Goal: Task Accomplishment & Management: Complete application form

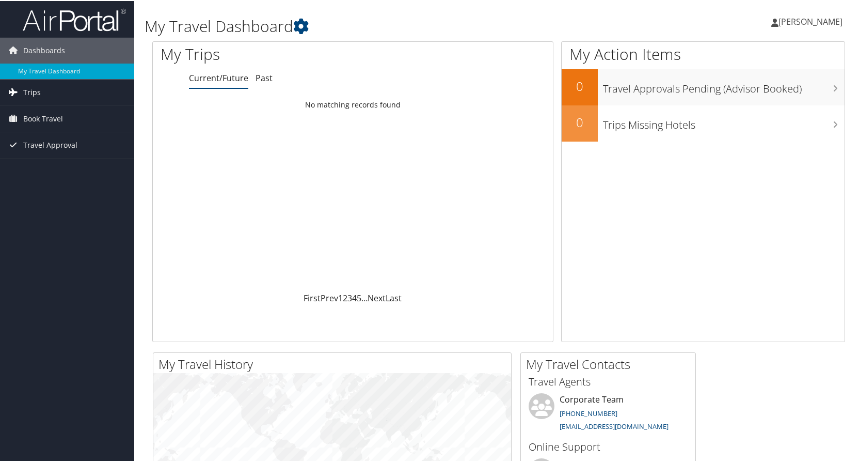
click at [31, 90] on span "Trips" at bounding box center [32, 92] width 18 height 26
click at [48, 161] on span "Book Travel" at bounding box center [43, 164] width 40 height 26
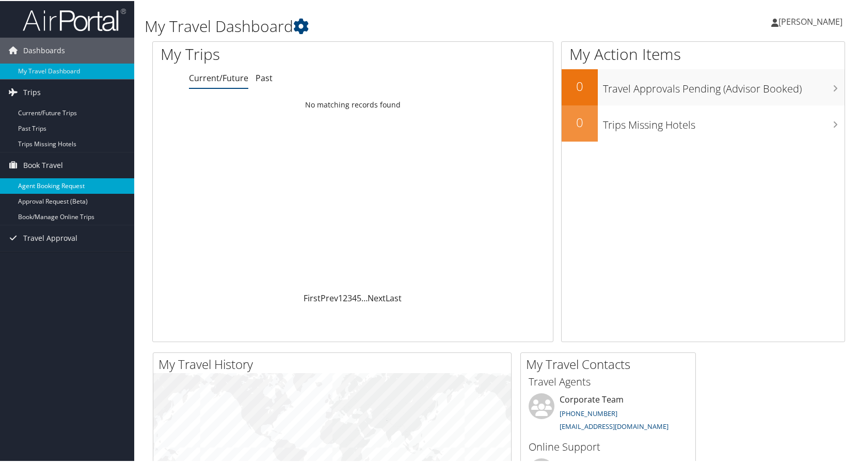
click at [52, 180] on link "Agent Booking Request" at bounding box center [67, 184] width 134 height 15
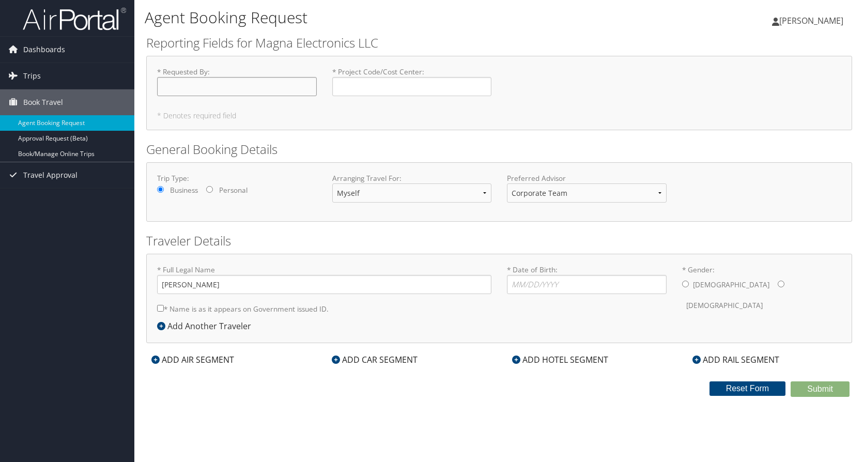
click at [250, 85] on input "* Requested By : Required" at bounding box center [237, 86] width 160 height 19
type input "[PERSON_NAME]"
type input "TEI0670"
click at [581, 283] on input "* Date of Birth: Invalid Date" at bounding box center [587, 284] width 160 height 19
type input "[DATE]"
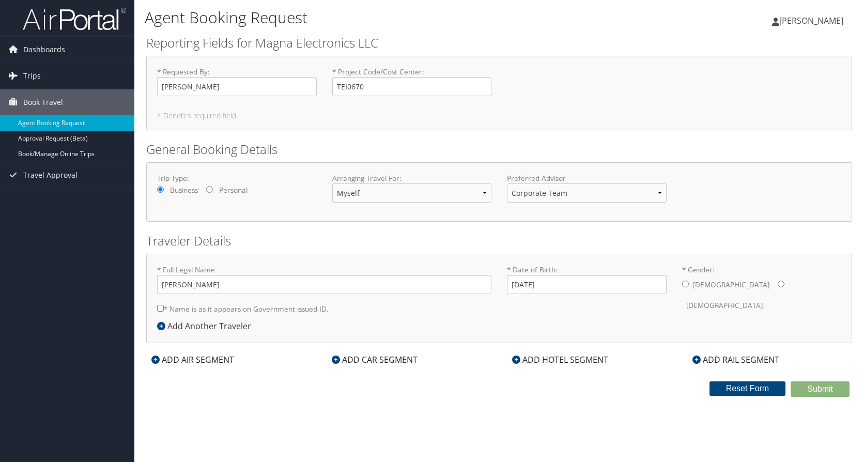
click at [684, 284] on input "* Gender: [DEMOGRAPHIC_DATA] [DEMOGRAPHIC_DATA]" at bounding box center [685, 283] width 7 height 7
radio input "true"
click at [154, 357] on icon at bounding box center [155, 359] width 8 height 8
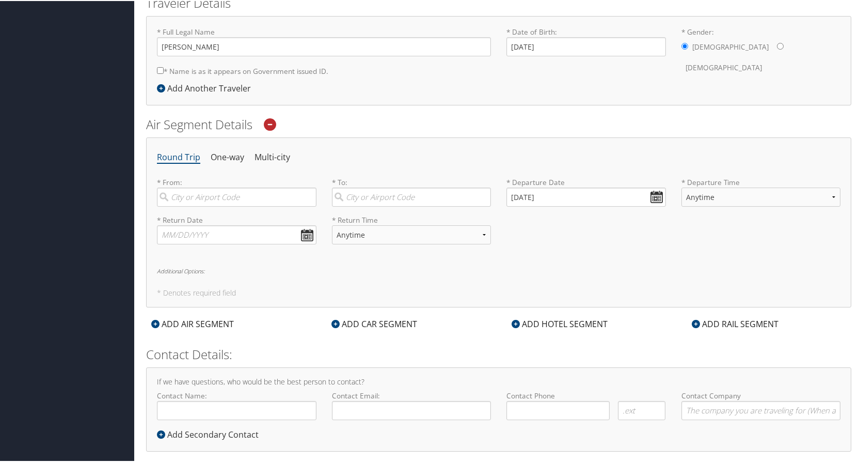
scroll to position [253, 0]
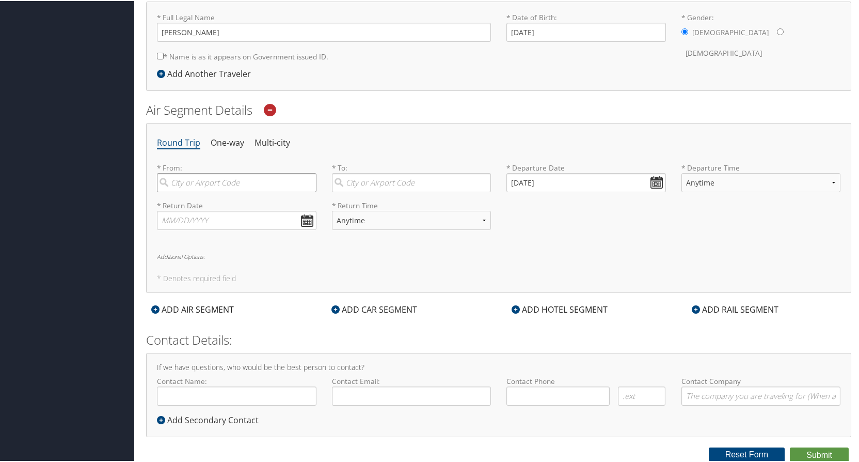
click at [268, 179] on input "search" at bounding box center [237, 181] width 160 height 19
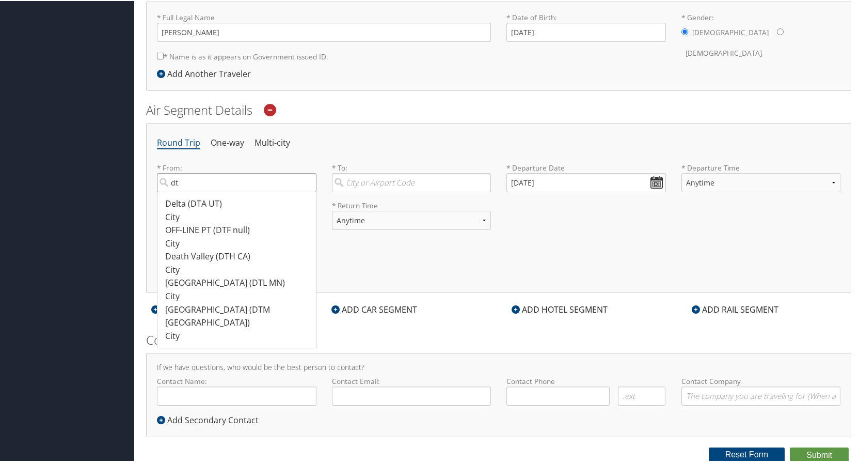
type input "d"
click at [210, 201] on div "Detroit (DET MI)" at bounding box center [238, 202] width 146 height 13
click at [210, 191] on input "[GEOGRAPHIC_DATA]" at bounding box center [237, 181] width 160 height 19
type input "Detroit (DET MI)"
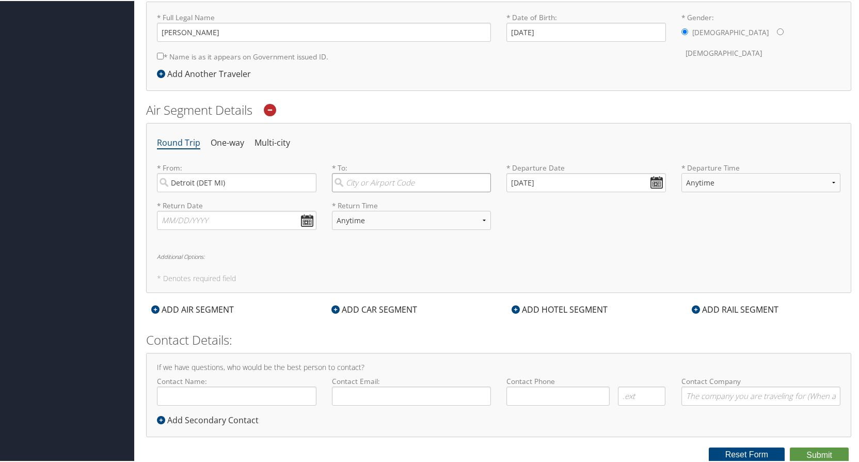
click at [448, 182] on input "search" at bounding box center [412, 181] width 160 height 19
type input "v"
type input "g"
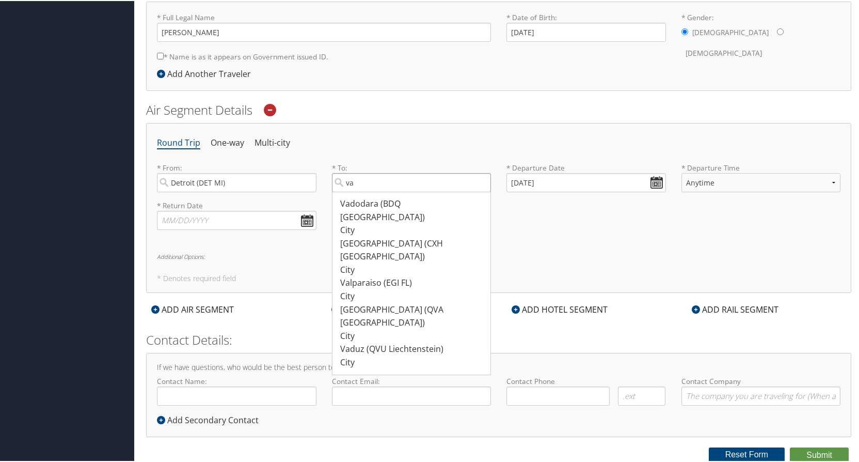
type input "v"
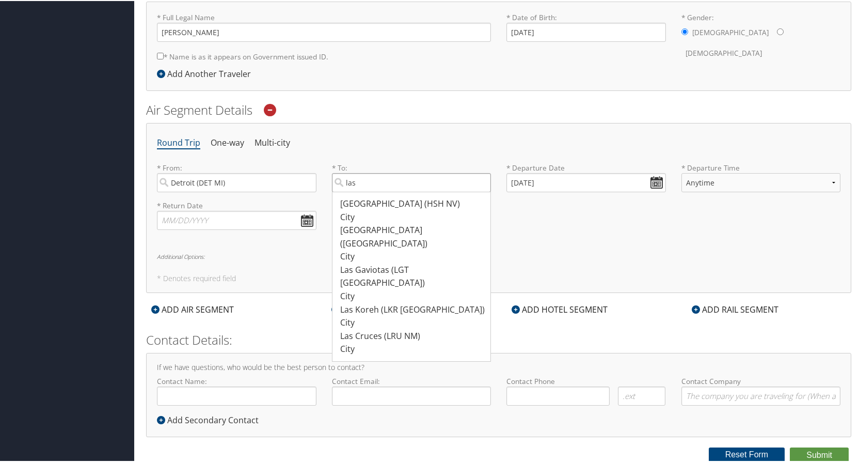
type input "las"
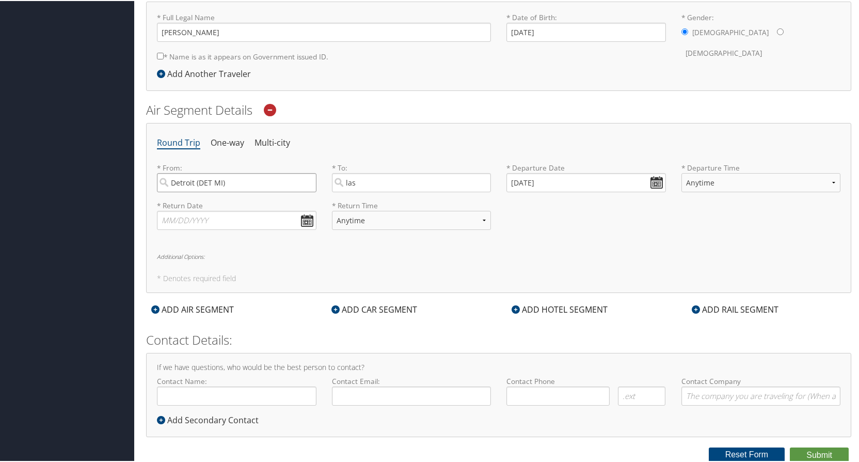
click at [270, 180] on input "Detroit (DET MI)" at bounding box center [237, 181] width 160 height 19
type input "D"
click at [230, 204] on div "[GEOGRAPHIC_DATA] (DTW MI)" at bounding box center [238, 202] width 146 height 13
click at [230, 191] on input "DTW" at bounding box center [237, 181] width 160 height 19
type input "[GEOGRAPHIC_DATA] (DTW MI)"
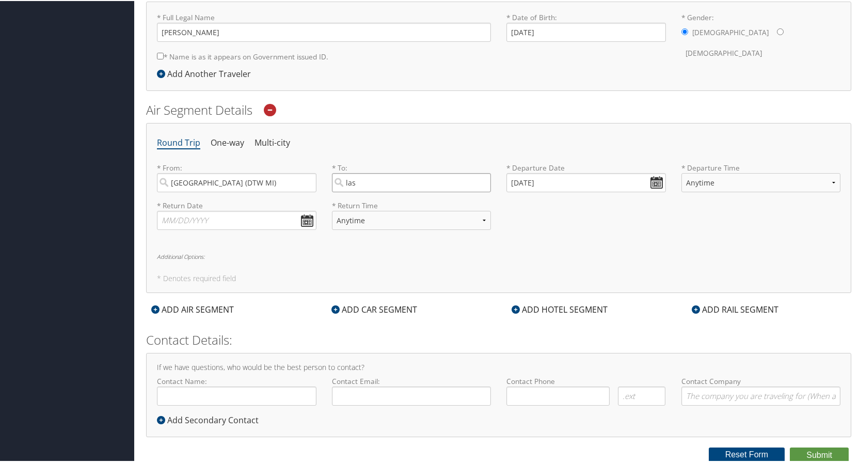
click at [391, 180] on input "las" at bounding box center [412, 181] width 160 height 19
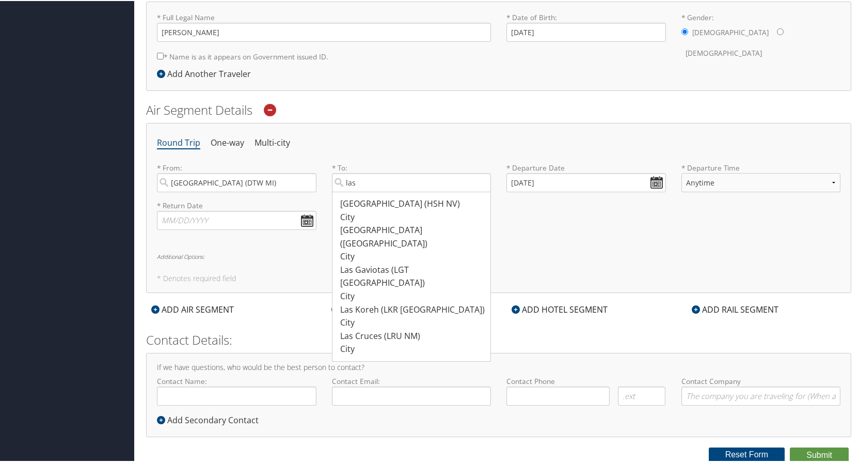
click at [396, 231] on div "[GEOGRAPHIC_DATA] ([GEOGRAPHIC_DATA])" at bounding box center [413, 236] width 146 height 26
click at [396, 191] on input "las" at bounding box center [412, 181] width 160 height 19
type input "[GEOGRAPHIC_DATA] ([GEOGRAPHIC_DATA])"
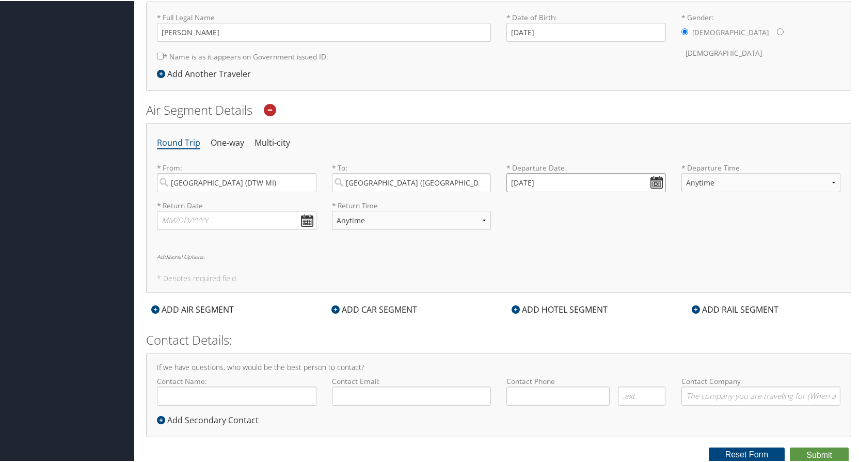
click at [612, 181] on input "[DATE]" at bounding box center [587, 181] width 160 height 19
click at [653, 178] on input "[DATE]" at bounding box center [587, 181] width 160 height 19
click at [510, 177] on input "[DATE]" at bounding box center [587, 181] width 160 height 19
click at [567, 180] on input "[DATE]" at bounding box center [587, 181] width 160 height 19
click at [653, 179] on input "[DATE]" at bounding box center [587, 181] width 160 height 19
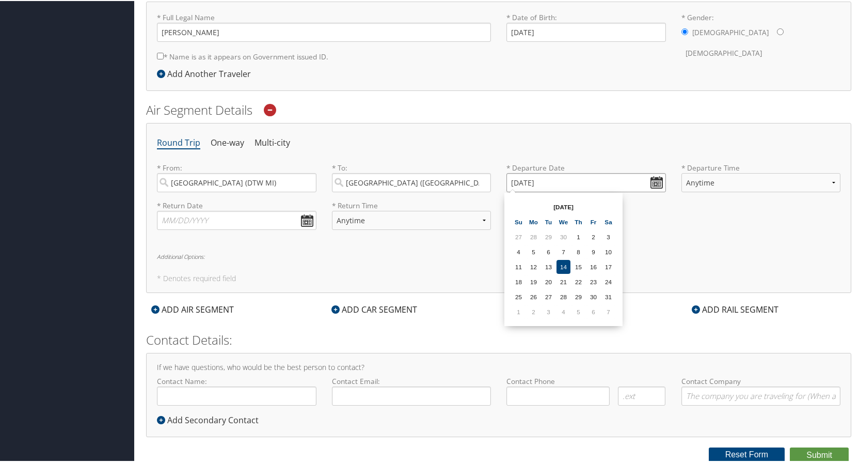
click at [653, 179] on input "[DATE]" at bounding box center [587, 181] width 160 height 19
drag, startPoint x: 594, startPoint y: 279, endPoint x: 638, endPoint y: 248, distance: 53.7
drag, startPoint x: 638, startPoint y: 248, endPoint x: 693, endPoint y: 230, distance: 58.1
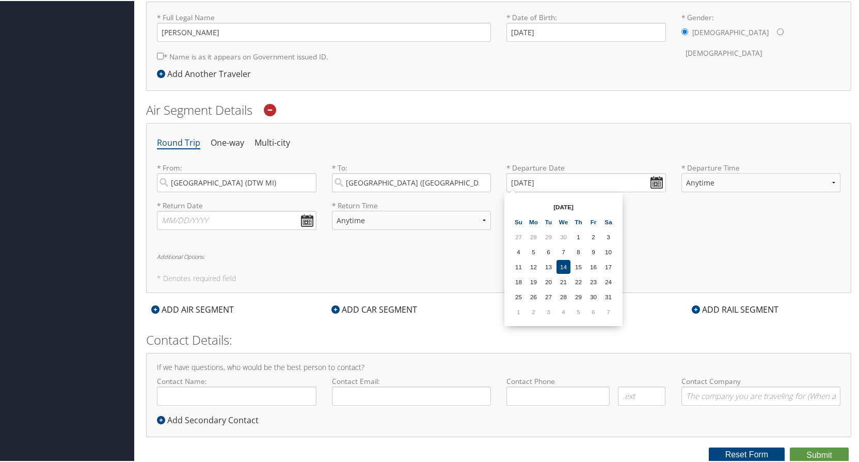
click at [693, 230] on div "* Return Date Dates must be valid * Return Time Anytime Early Morning (5AM-7AM)…" at bounding box center [498, 218] width 699 height 38
click at [575, 176] on input "[DATE]" at bounding box center [587, 181] width 160 height 19
click at [554, 250] on div "Round Trip One-way Multi-city * From: [GEOGRAPHIC_DATA] (DTW [GEOGRAPHIC_DATA])…" at bounding box center [499, 207] width 706 height 170
click at [523, 184] on input "10/14/0202" at bounding box center [587, 181] width 160 height 19
click at [522, 184] on input "10/14/0202" at bounding box center [587, 181] width 160 height 19
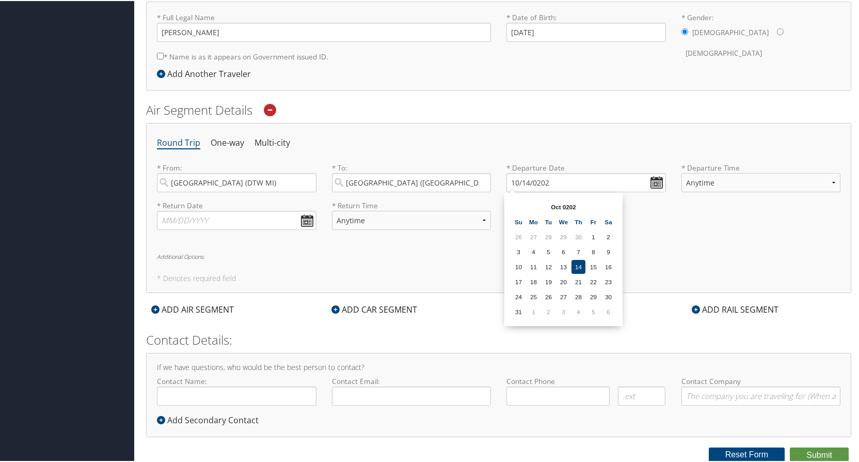
click at [610, 292] on td "30" at bounding box center [609, 296] width 14 height 14
click at [569, 177] on input "10/30/0202" at bounding box center [587, 181] width 160 height 19
click at [563, 270] on td "15" at bounding box center [564, 266] width 14 height 14
click at [567, 178] on input "[DATE]" at bounding box center [587, 181] width 160 height 19
click at [605, 314] on td "8" at bounding box center [609, 311] width 14 height 14
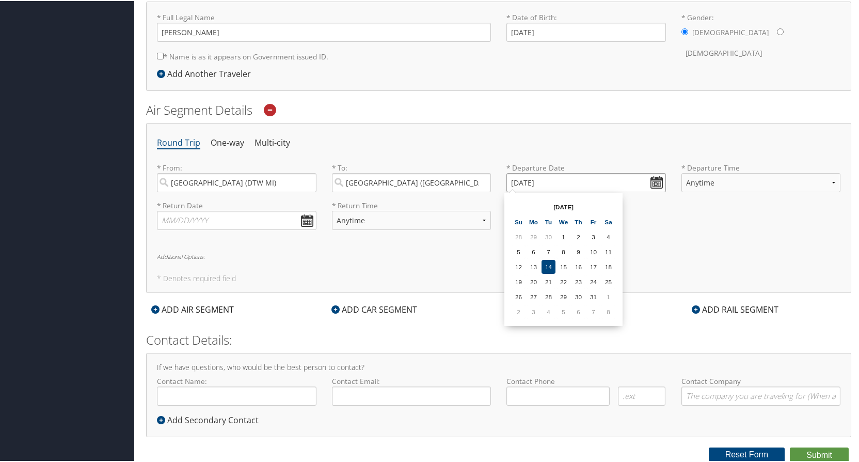
click at [556, 177] on input "[DATE]" at bounding box center [587, 181] width 160 height 19
click at [608, 206] on th at bounding box center [609, 206] width 14 height 14
click at [531, 296] on td "29" at bounding box center [534, 296] width 14 height 14
type input "[DATE]"
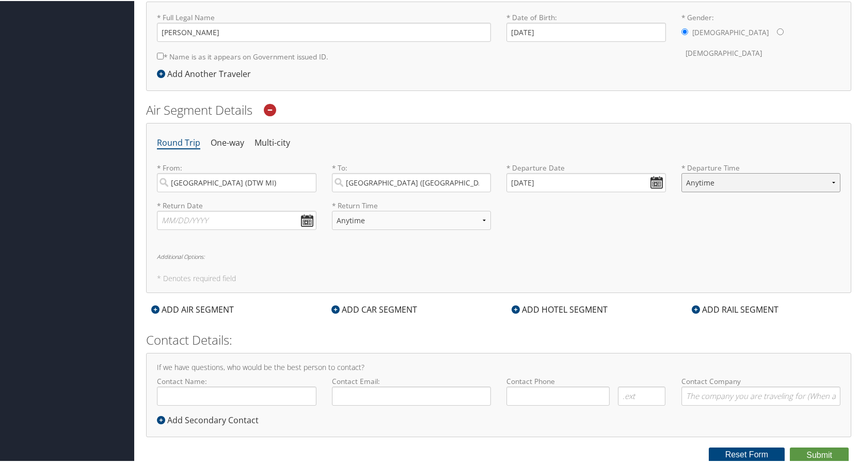
click at [730, 182] on select "Anytime Early Morning (5AM-7AM) Morning (7AM-12PM) Afternoon (12PM-5PM) Evening…" at bounding box center [762, 181] width 160 height 19
click at [682, 172] on select "Anytime Early Morning (5AM-7AM) Morning (7AM-12PM) Afternoon (12PM-5PM) Evening…" at bounding box center [762, 181] width 160 height 19
click at [756, 178] on select "Anytime Early Morning (5AM-7AM) Morning (7AM-12PM) Afternoon (12PM-5PM) Evening…" at bounding box center [762, 181] width 160 height 19
select select "9:00 AM"
click at [682, 172] on select "Anytime Early Morning (5AM-7AM) Morning (7AM-12PM) Afternoon (12PM-5PM) Evening…" at bounding box center [762, 181] width 160 height 19
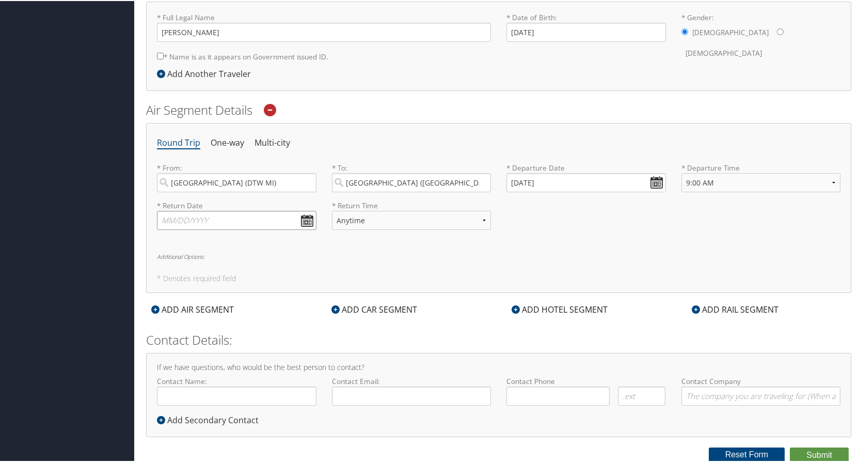
click at [238, 214] on input "text" at bounding box center [237, 219] width 160 height 19
click at [260, 241] on th at bounding box center [261, 244] width 14 height 14
click at [170, 241] on th at bounding box center [171, 244] width 14 height 14
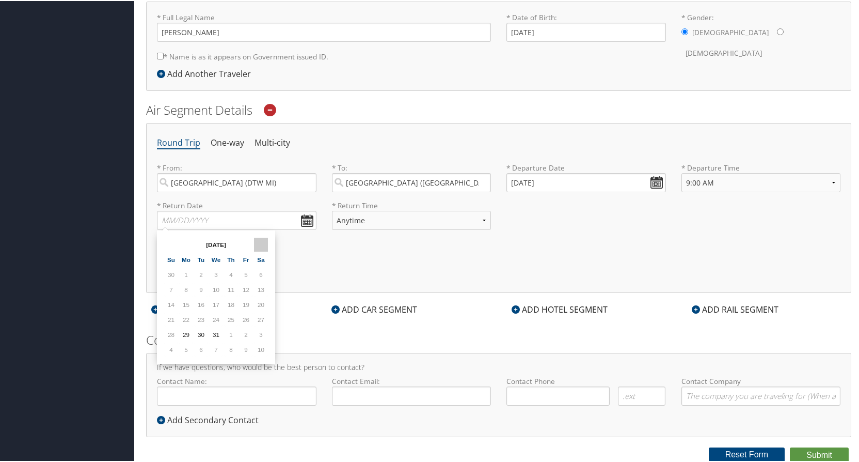
click at [265, 243] on th at bounding box center [261, 244] width 14 height 14
click at [259, 289] on td "10" at bounding box center [261, 288] width 14 height 14
type input "[DATE]"
click at [482, 218] on select "Anytime Early Morning (5AM-7AM) Morning (7AM-12PM) Afternoon (12PM-5PM) Evening…" at bounding box center [412, 219] width 160 height 19
select select "9:00 AM"
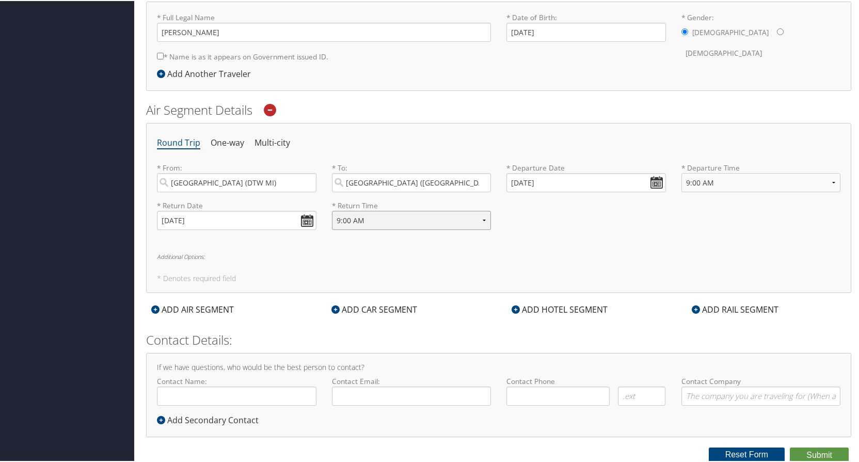
click at [332, 210] on select "Anytime Early Morning (5AM-7AM) Morning (7AM-12PM) Afternoon (12PM-5PM) Evening…" at bounding box center [412, 219] width 160 height 19
click at [543, 247] on div "Round Trip One-way Multi-city * From: [GEOGRAPHIC_DATA] (DTW [GEOGRAPHIC_DATA])…" at bounding box center [499, 207] width 706 height 170
click at [299, 269] on div "Round Trip One-way Multi-city * From: [GEOGRAPHIC_DATA] (DTW [GEOGRAPHIC_DATA])…" at bounding box center [499, 207] width 706 height 170
click at [418, 422] on div "If we have questions, who would be the best person to contact? Contact Name: Re…" at bounding box center [499, 394] width 706 height 84
click at [221, 395] on input "Contact Name:" at bounding box center [237, 394] width 160 height 19
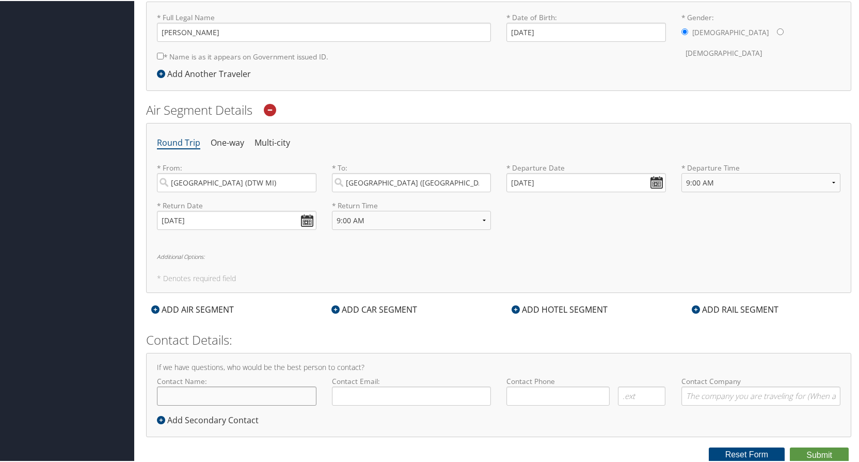
type input "[PERSON_NAME] [PERSON_NAME]"
type input "[EMAIL_ADDRESS][PERSON_NAME][DOMAIN_NAME]"
type input "( ) -"
type input "Magna Electronics [GEOGRAPHIC_DATA]"
click at [551, 400] on input "( ) -" at bounding box center [558, 394] width 103 height 19
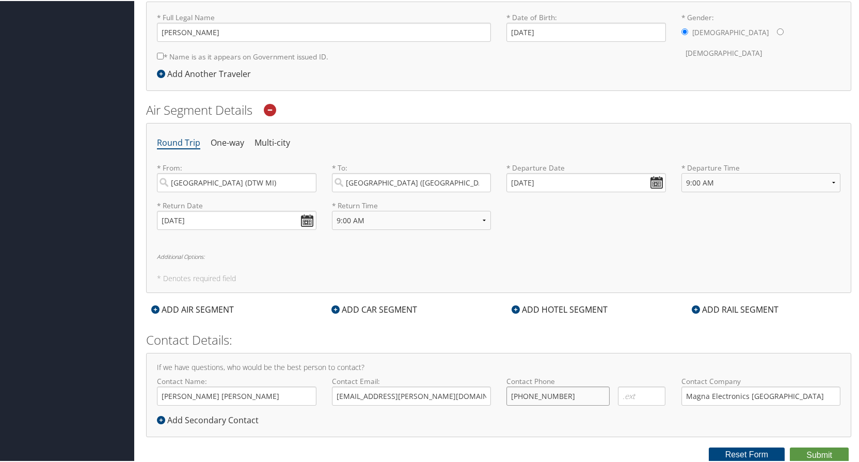
type input "[PHONE_NUMBER]"
click at [628, 369] on h4 "If we have questions, who would be the best person to contact?" at bounding box center [499, 366] width 684 height 7
drag, startPoint x: 585, startPoint y: 396, endPoint x: 491, endPoint y: 409, distance: 94.8
click at [486, 396] on div "Contact Name: [PERSON_NAME] [PERSON_NAME] Required Contact Email: [PERSON_NAME]…" at bounding box center [498, 394] width 699 height 38
click at [581, 372] on div "If we have questions, who would be the best person to contact? Contact Name: [P…" at bounding box center [499, 394] width 706 height 84
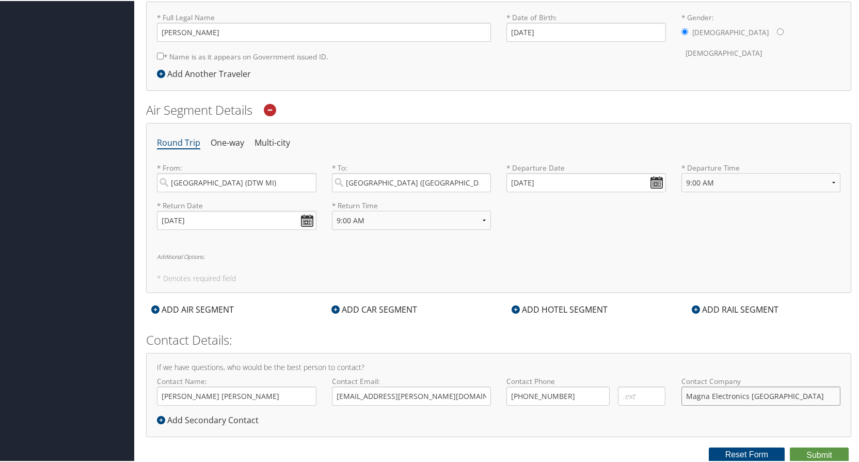
click at [795, 396] on input "Magna Electronics [GEOGRAPHIC_DATA]" at bounding box center [762, 394] width 160 height 19
type input "Magna Electronics"
click at [657, 418] on div "If we have questions, who would be the best person to contact? Contact Name: [P…" at bounding box center [499, 394] width 706 height 84
click at [827, 453] on button "Submit" at bounding box center [819, 453] width 59 height 15
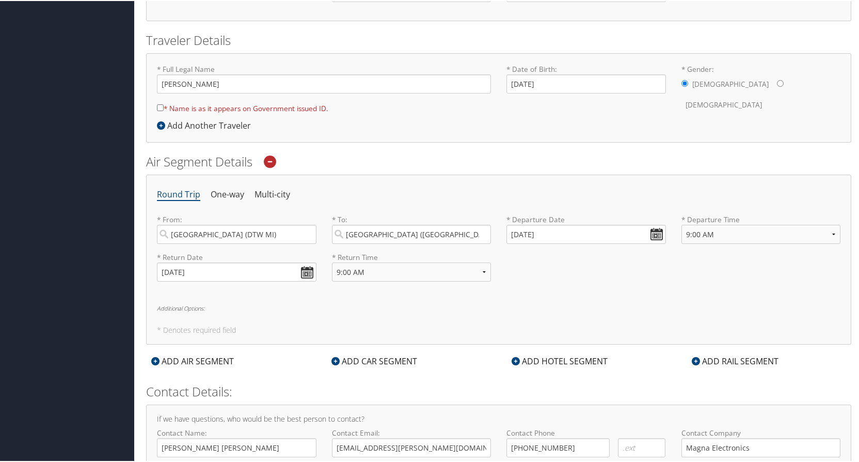
scroll to position [150, 0]
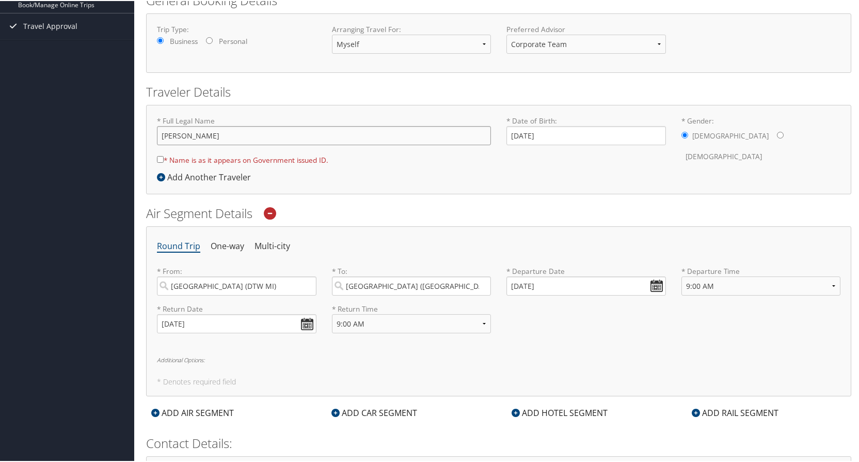
click at [186, 132] on input "[PERSON_NAME]" at bounding box center [324, 134] width 334 height 19
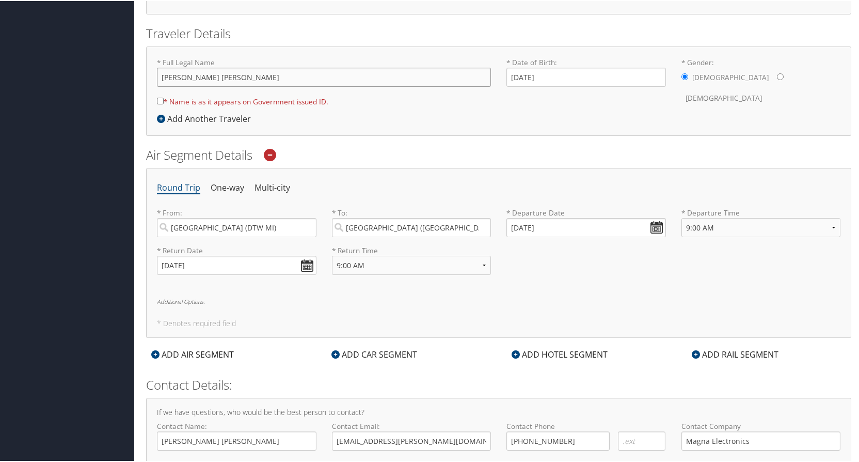
scroll to position [253, 0]
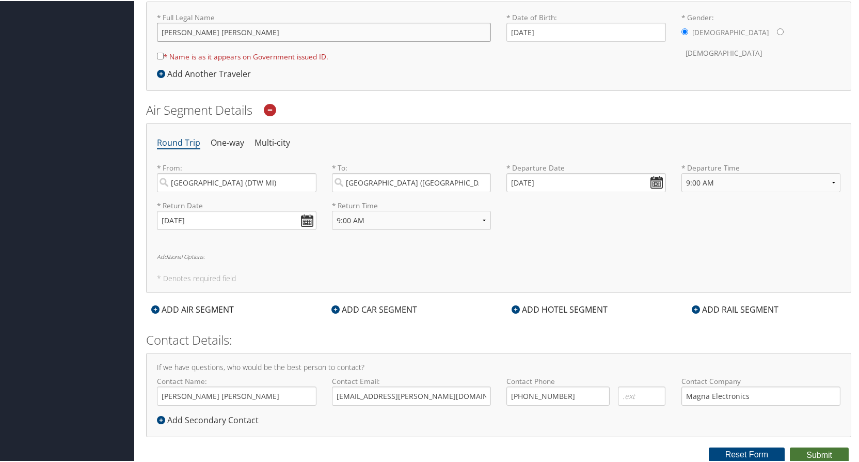
type input "[PERSON_NAME] [PERSON_NAME]"
click at [816, 449] on button "Submit" at bounding box center [819, 453] width 59 height 15
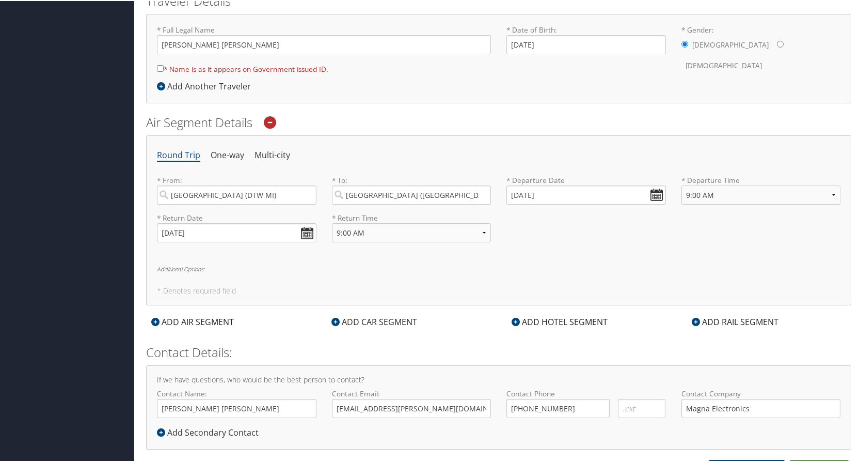
scroll to position [98, 0]
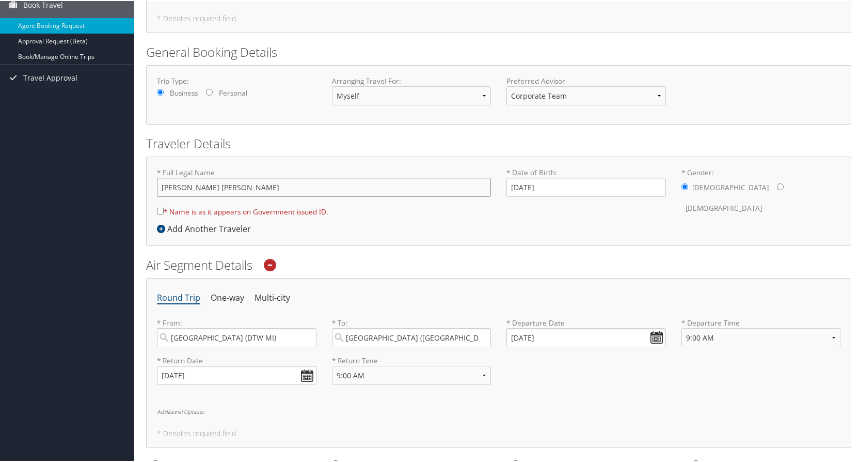
click at [357, 179] on input "[PERSON_NAME] [PERSON_NAME]" at bounding box center [324, 186] width 334 height 19
click at [424, 223] on div "* Full Legal Name [PERSON_NAME] [PERSON_NAME] * Name is as it appears on Govern…" at bounding box center [499, 199] width 706 height 89
click at [160, 210] on input "* Name is as it appears on Government issued ID." at bounding box center [160, 210] width 7 height 7
checkbox input "true"
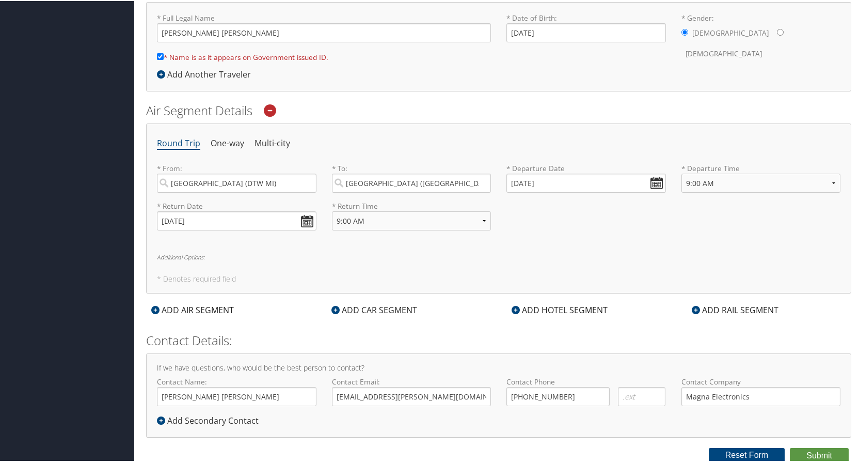
scroll to position [253, 0]
click at [814, 454] on button "Submit" at bounding box center [819, 453] width 59 height 15
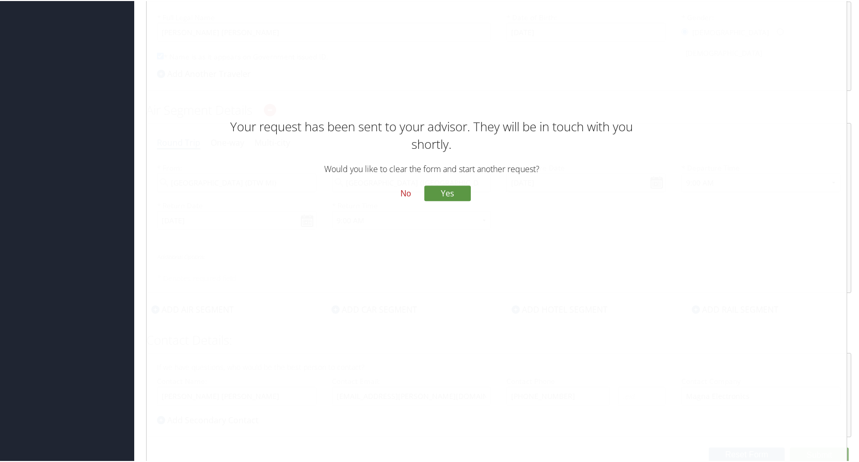
click at [403, 198] on button "No" at bounding box center [406, 193] width 27 height 18
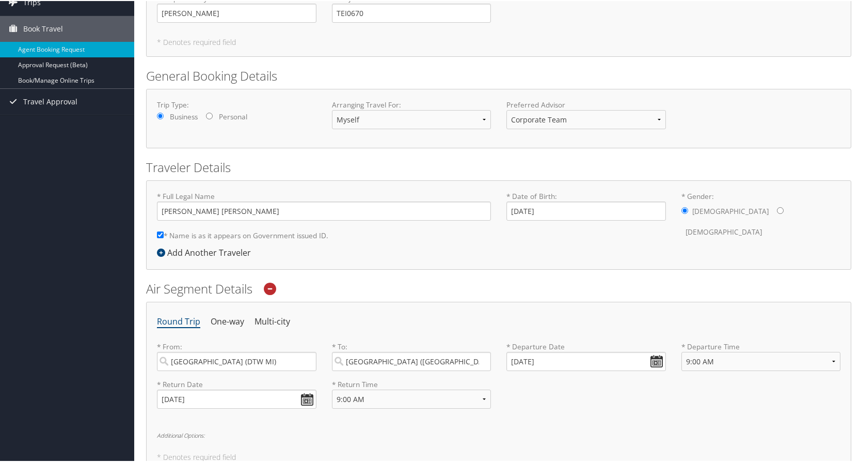
scroll to position [0, 0]
